Goal: Check status

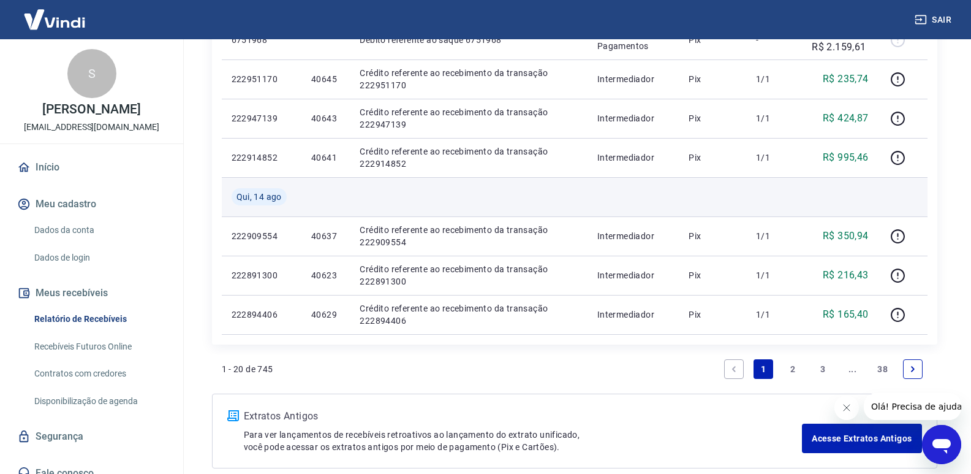
scroll to position [898, 0]
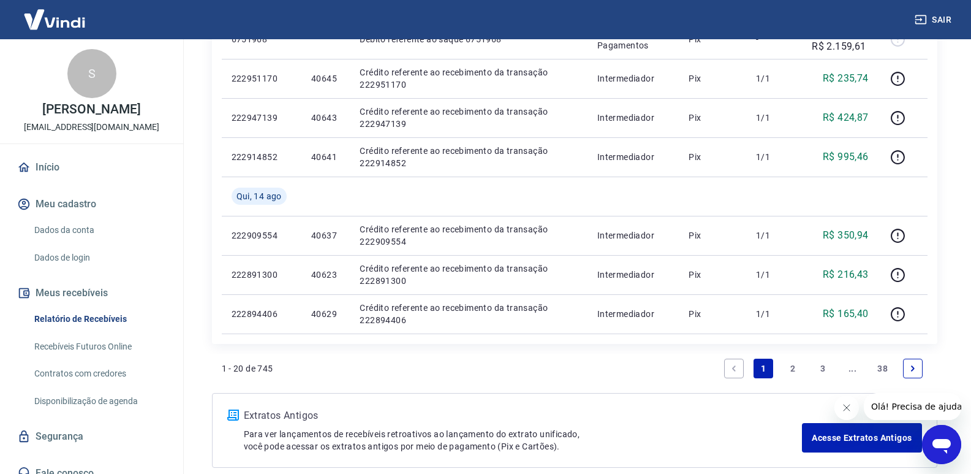
click at [790, 372] on link "2" at bounding box center [794, 368] width 20 height 20
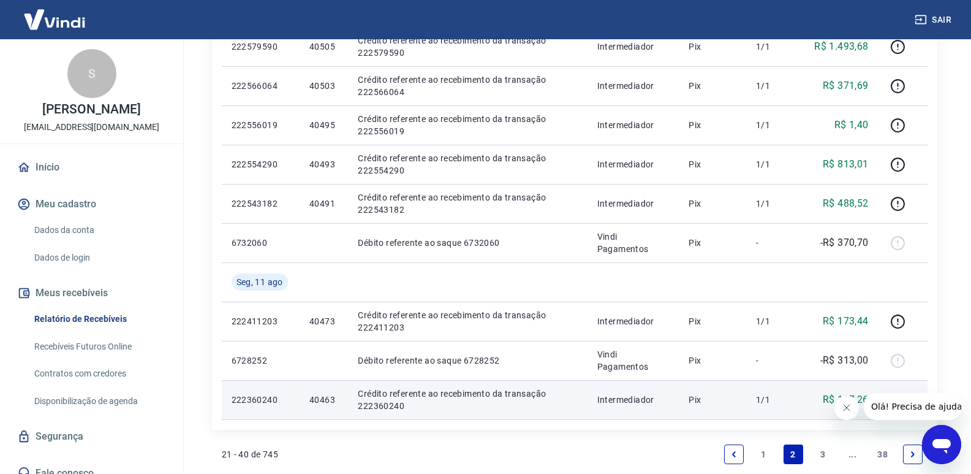
scroll to position [858, 0]
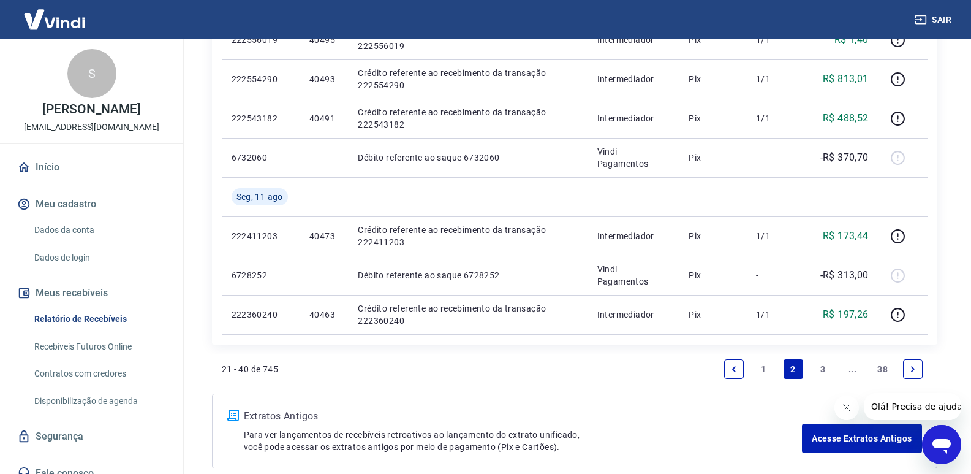
click at [764, 365] on link "1" at bounding box center [764, 369] width 20 height 20
